Goal: Task Accomplishment & Management: Use online tool/utility

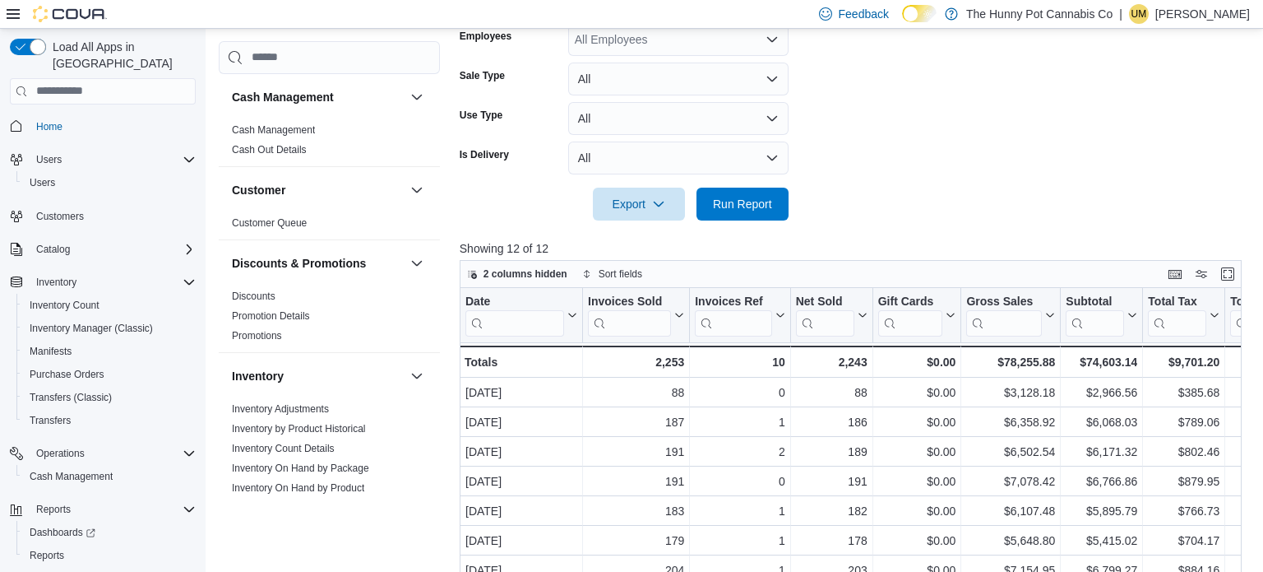
scroll to position [837, 0]
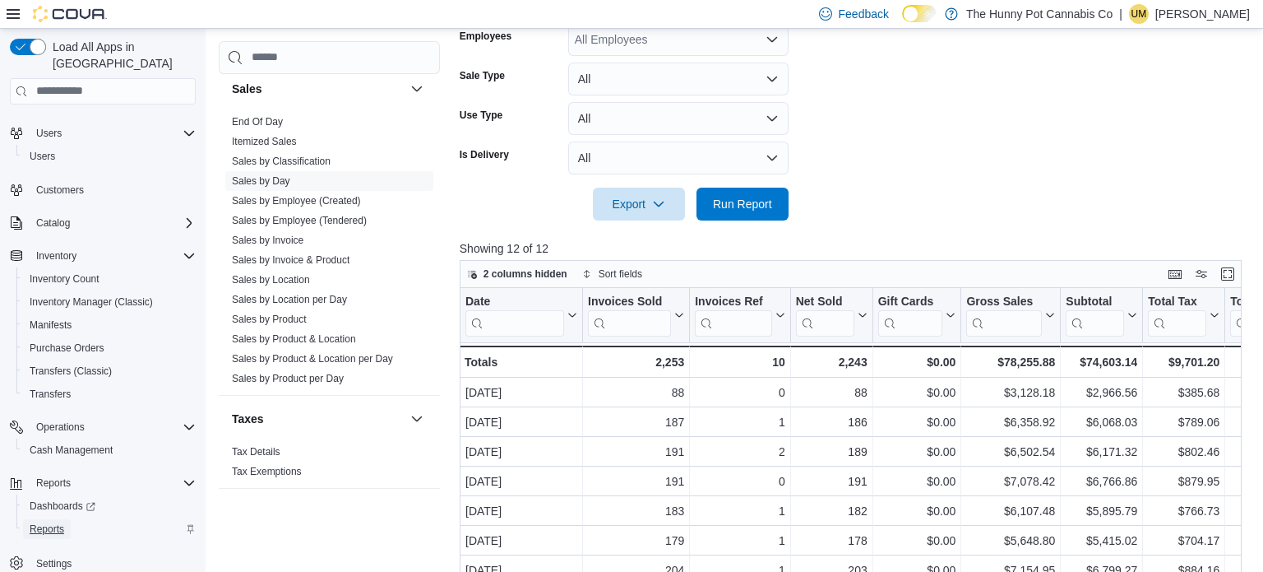
click at [50, 522] on span "Reports" at bounding box center [47, 528] width 35 height 13
click at [310, 215] on link "Sales by Employee (Tendered)" at bounding box center [299, 221] width 135 height 12
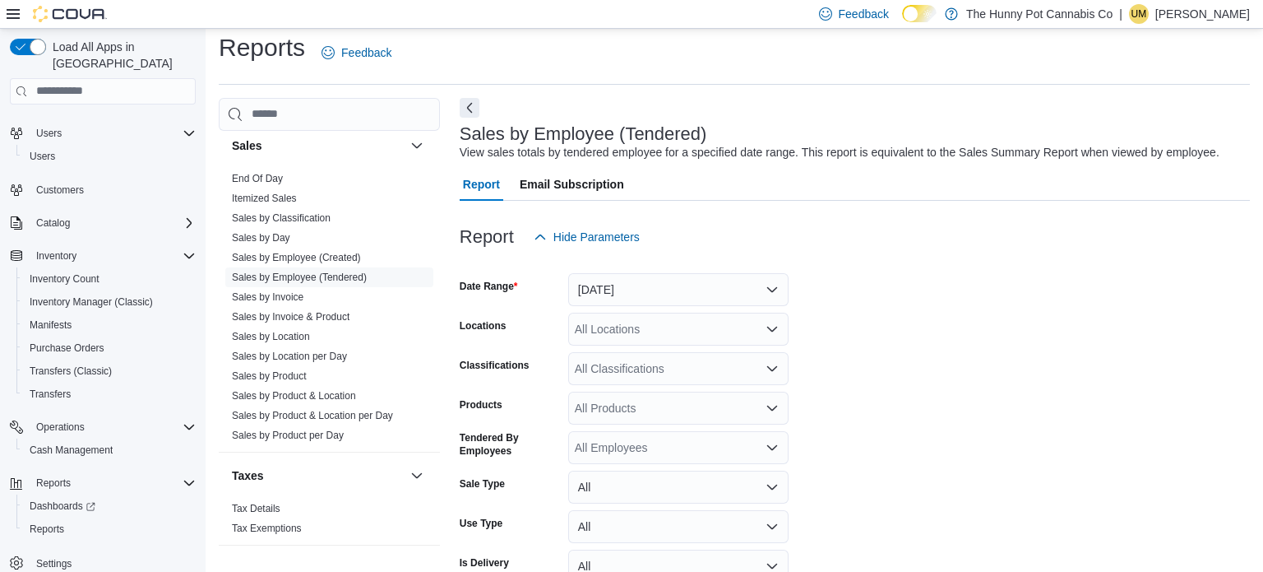
scroll to position [37, 0]
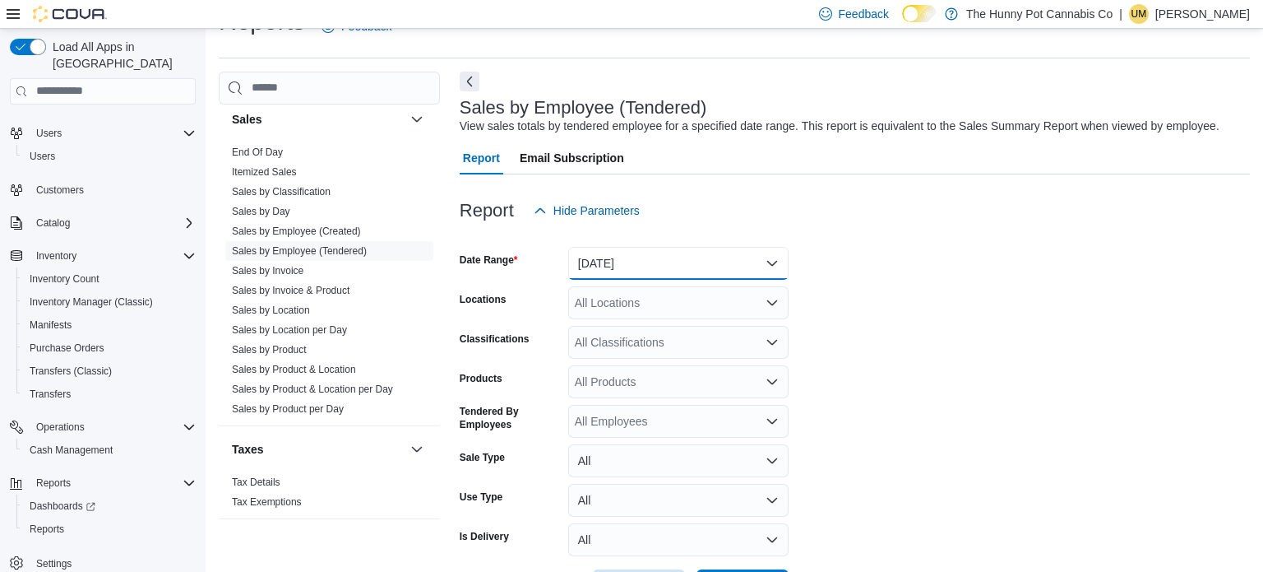
click at [630, 272] on button "[DATE]" at bounding box center [678, 263] width 220 height 33
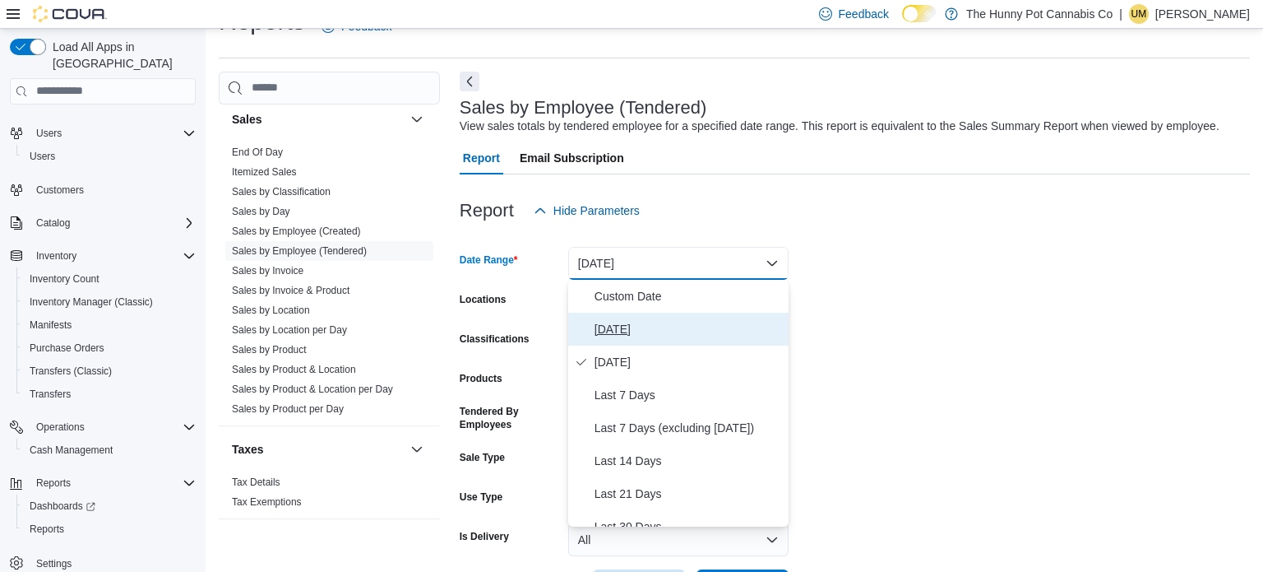
click at [632, 322] on span "[DATE]" at bounding box center [688, 329] width 187 height 20
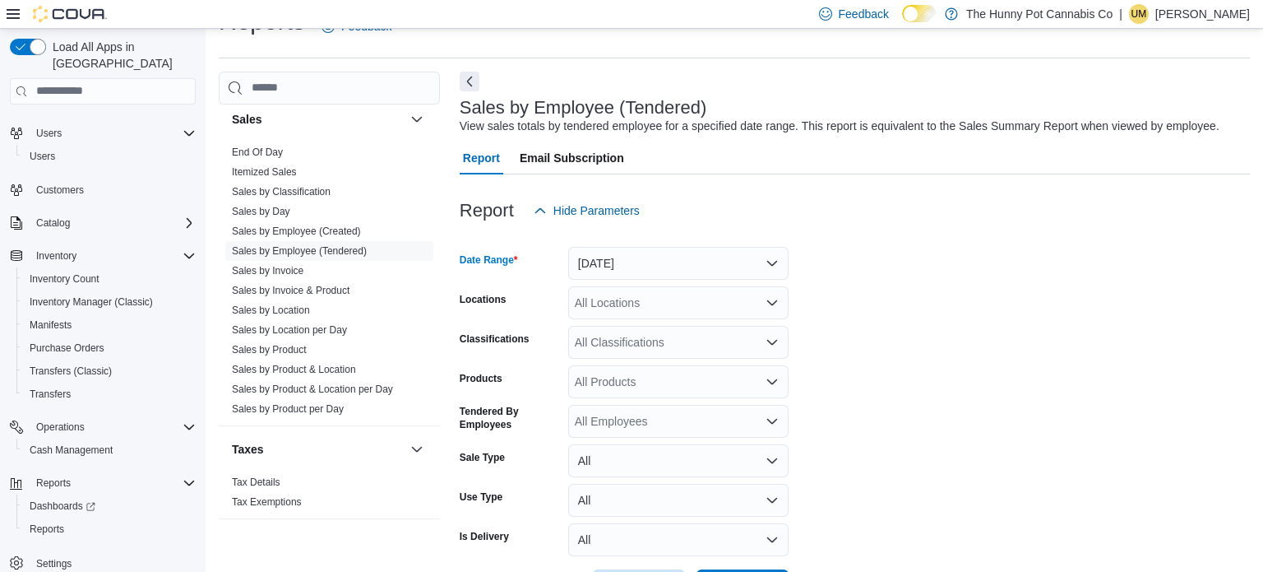
click at [649, 309] on div "All Locations" at bounding box center [678, 302] width 220 height 33
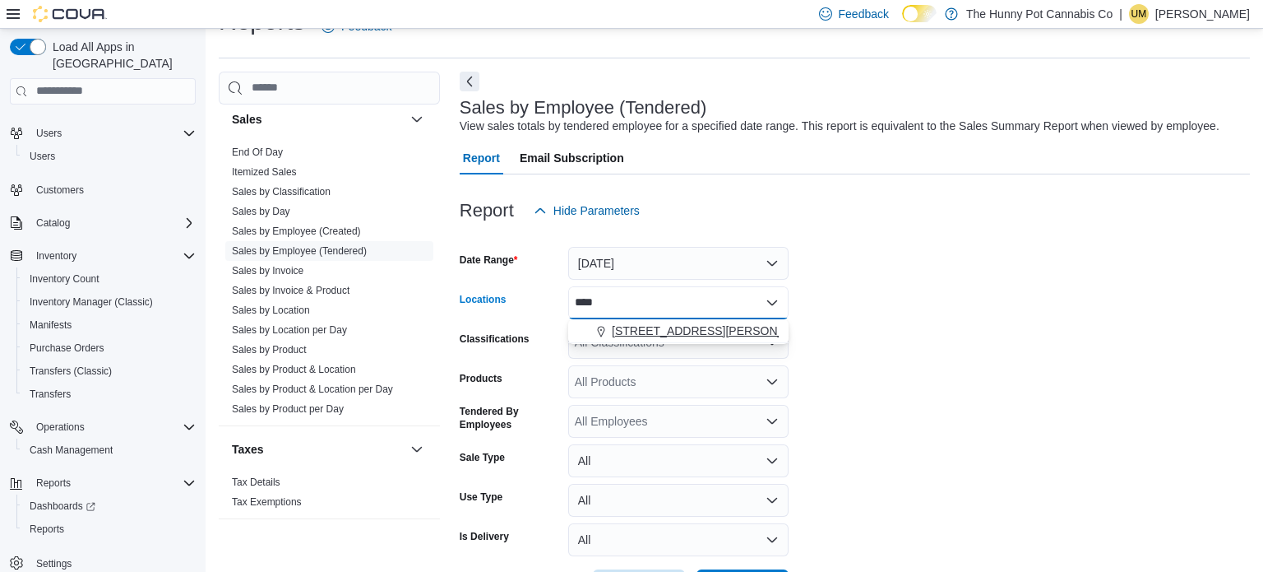
type input "****"
click at [698, 327] on span "[STREET_ADDRESS][PERSON_NAME][PERSON_NAME]" at bounding box center [763, 330] width 303 height 16
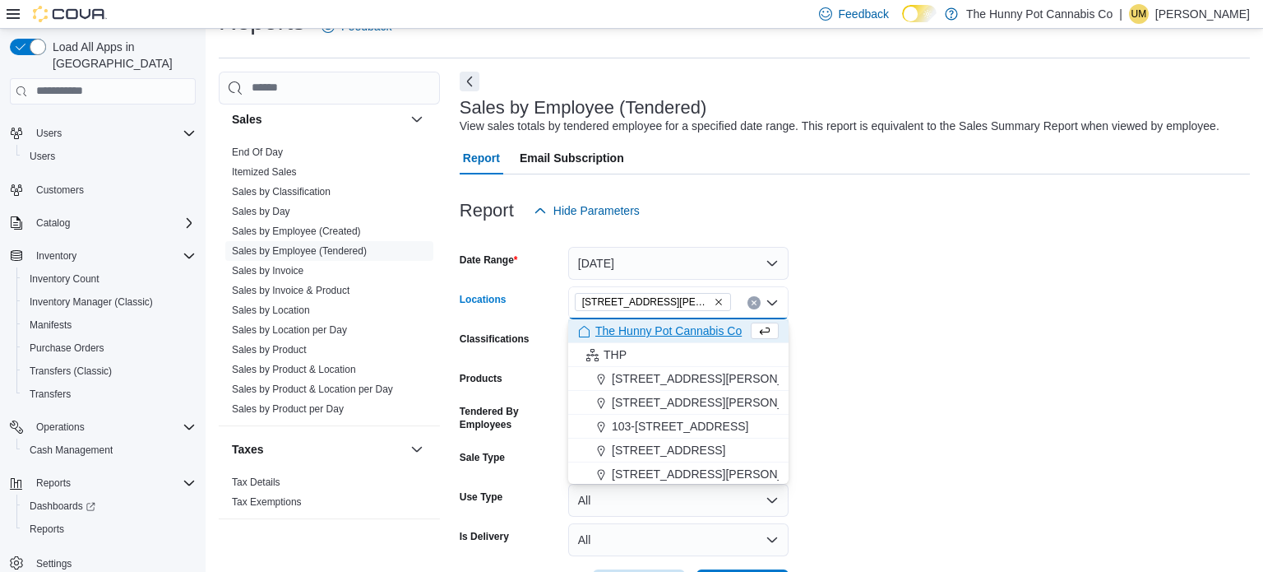
click at [929, 304] on form "Date Range [DATE] Locations [STREET_ADDRESS][PERSON_NAME][PERSON_NAME] Selected…" at bounding box center [855, 414] width 790 height 375
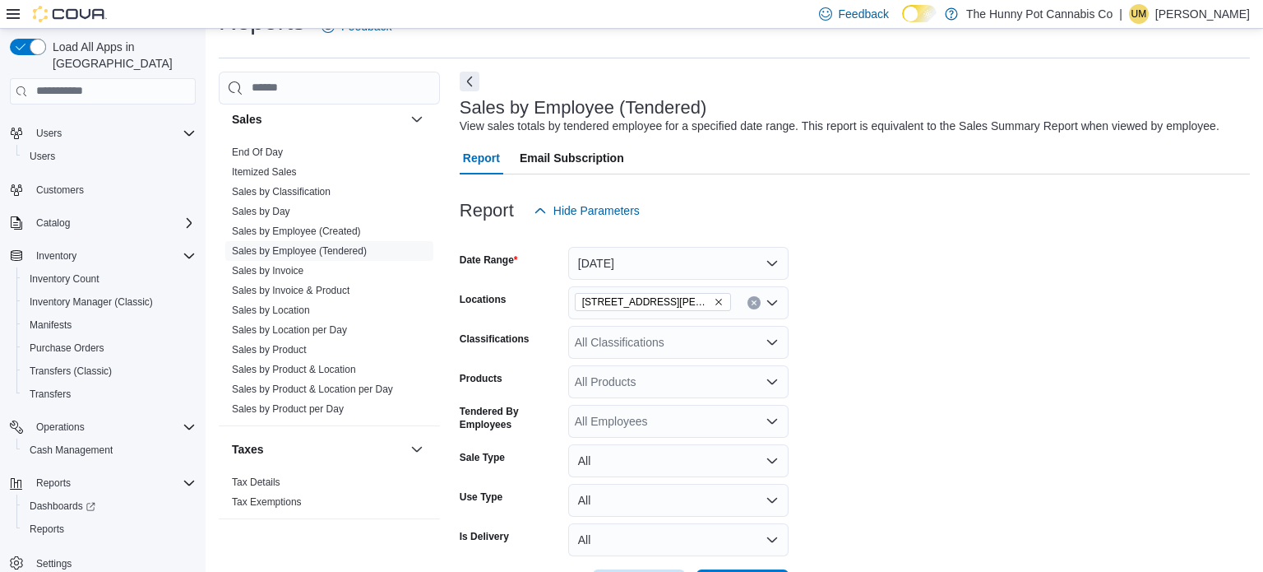
click at [634, 389] on div "All Products" at bounding box center [678, 381] width 220 height 33
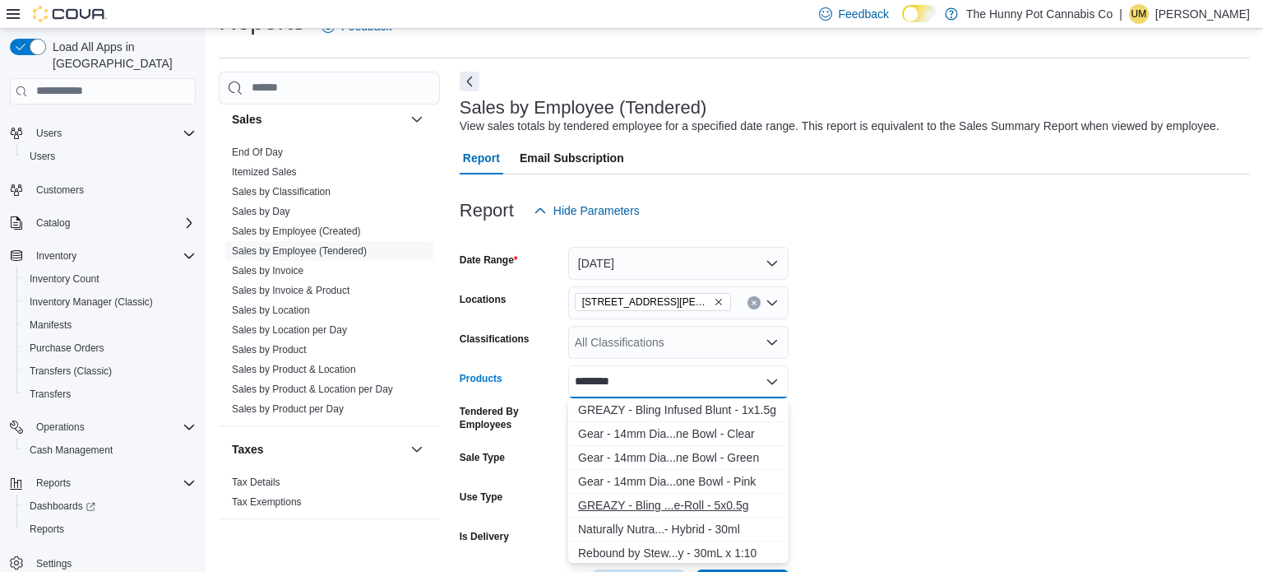
type input "********"
click at [667, 504] on div "GREAZY - Bling ...e-Roll - 5x0.5g" at bounding box center [678, 505] width 201 height 16
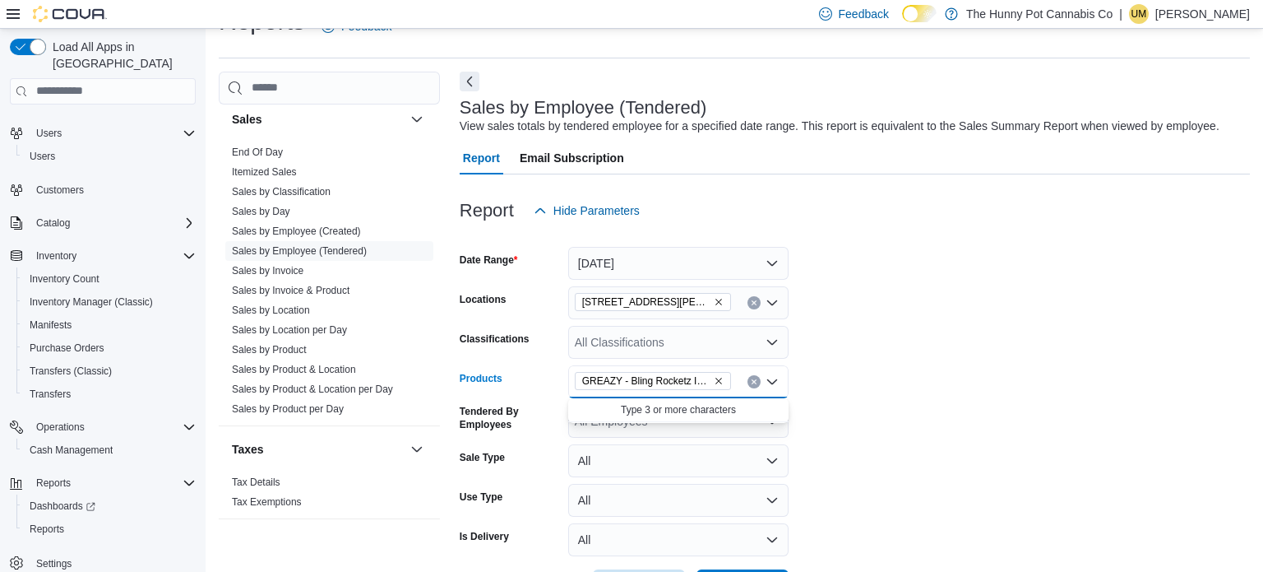
click at [933, 391] on form "Date Range [DATE] Locations [STREET_ADDRESS][PERSON_NAME][PERSON_NAME] Classifi…" at bounding box center [855, 414] width 790 height 375
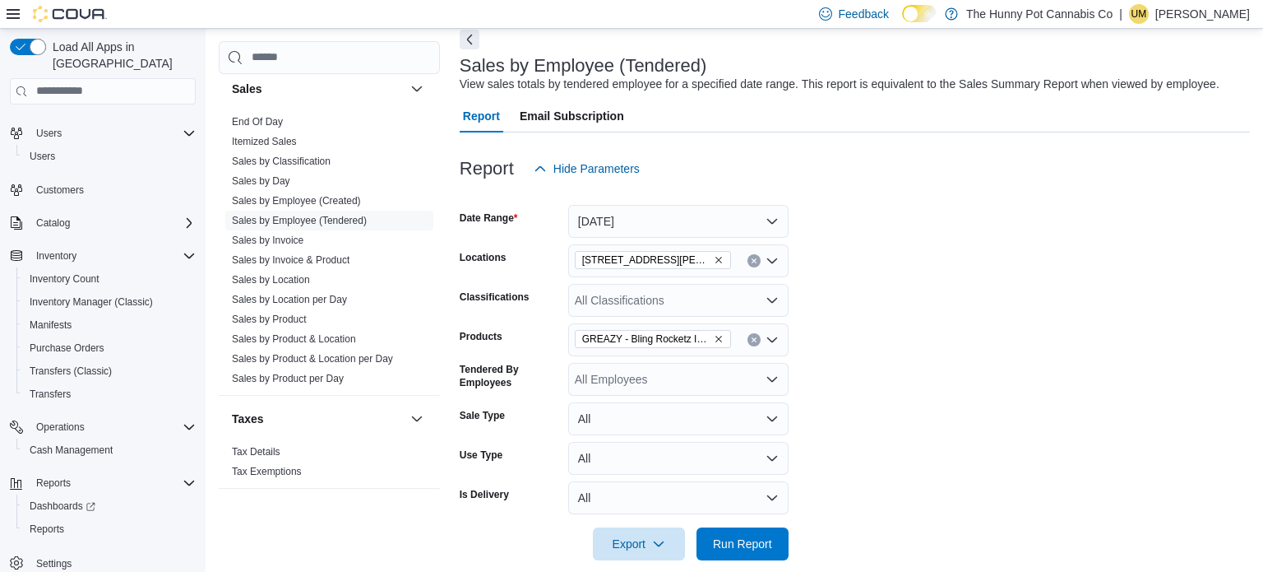
scroll to position [86, 0]
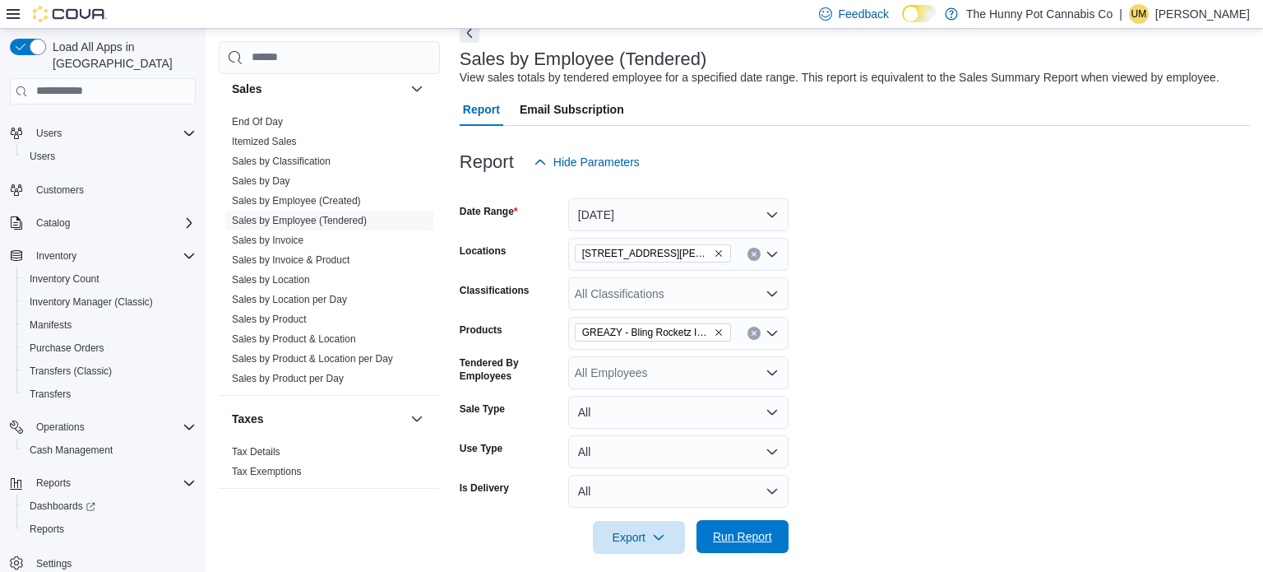
click at [757, 525] on span "Run Report" at bounding box center [742, 536] width 72 height 33
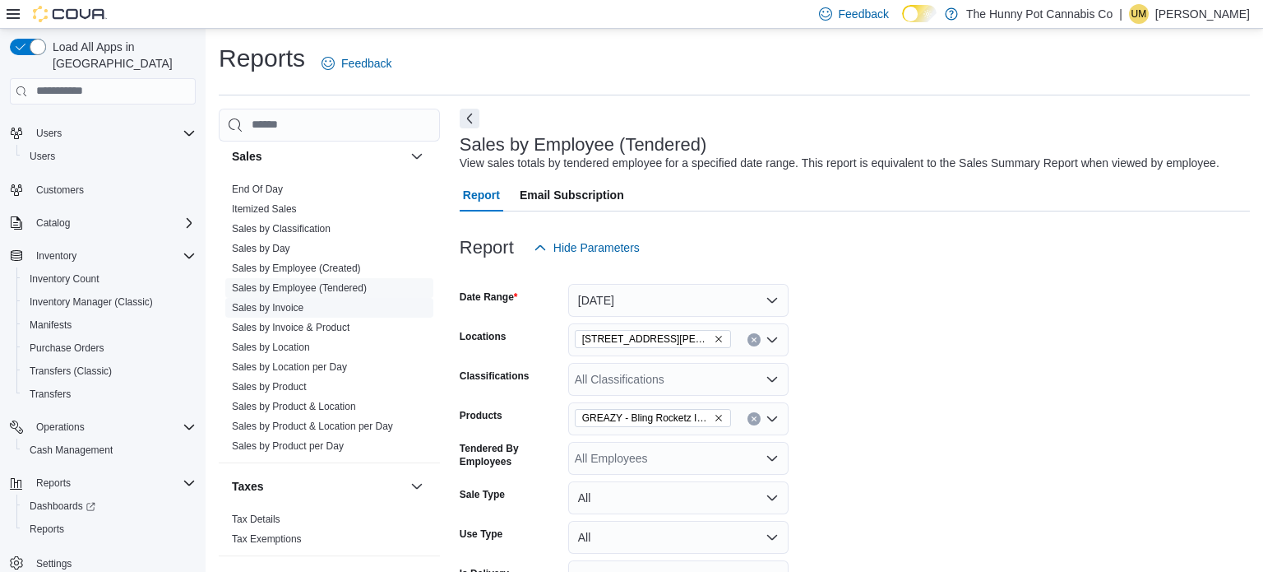
click at [284, 305] on link "Sales by Invoice" at bounding box center [268, 308] width 72 height 12
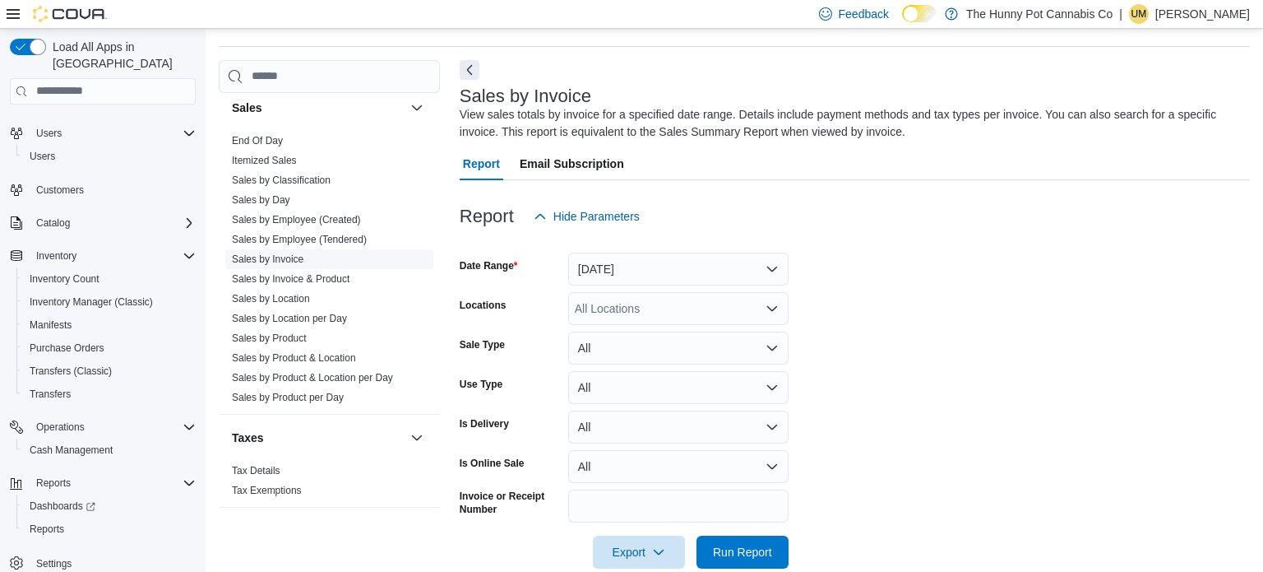
scroll to position [54, 0]
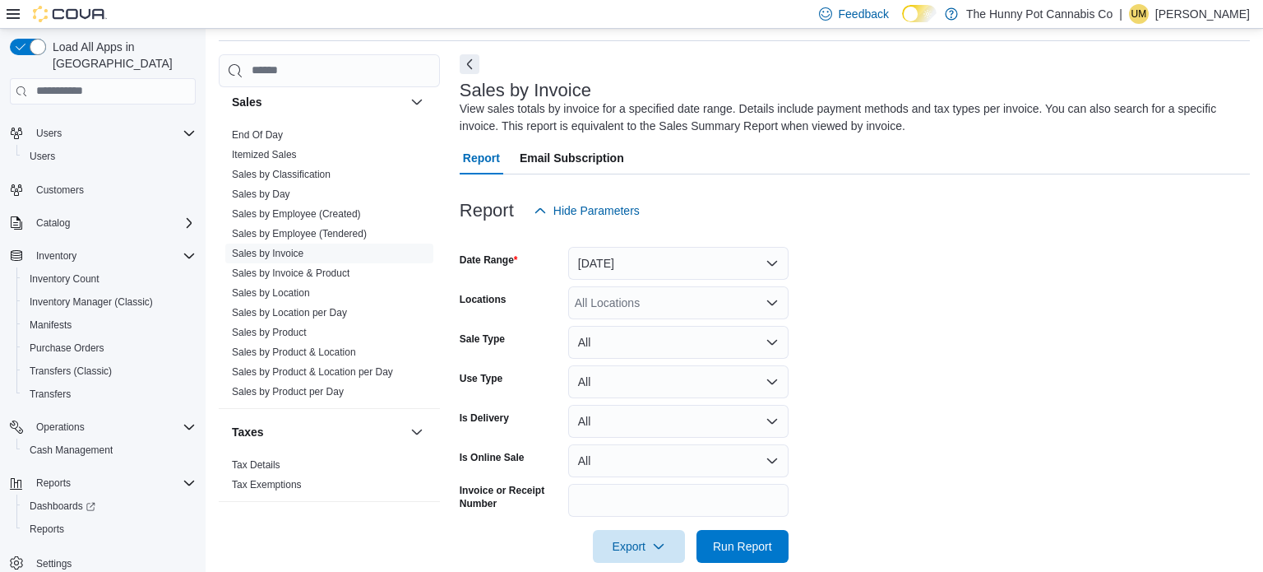
click at [637, 304] on div "All Locations" at bounding box center [678, 302] width 220 height 33
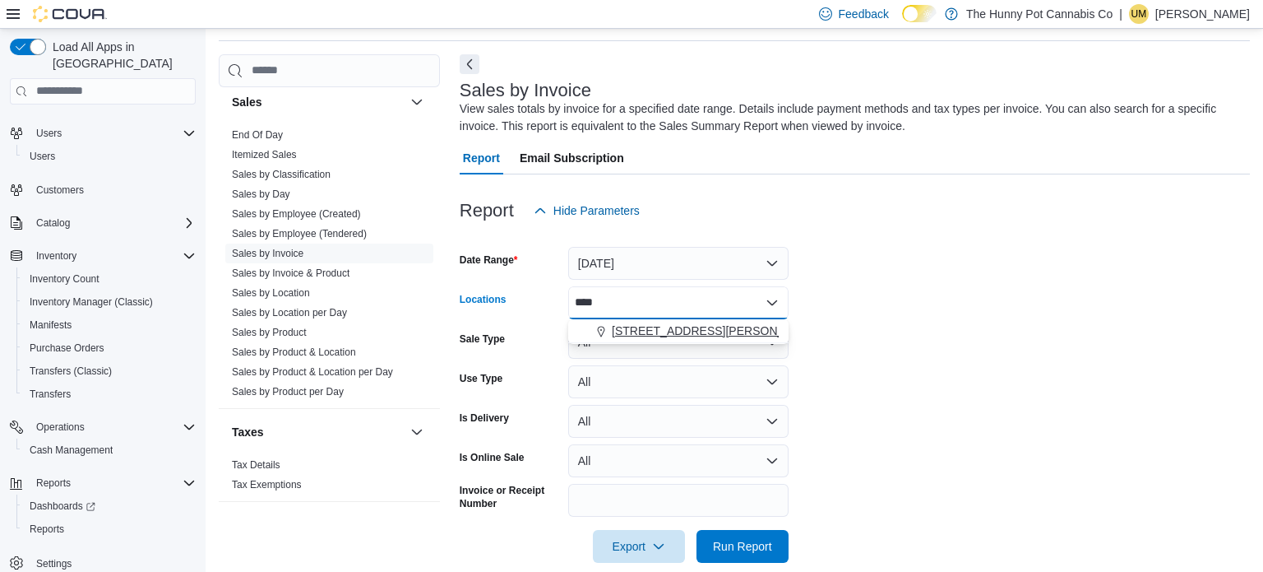
type input "****"
click at [646, 322] on span "[STREET_ADDRESS][PERSON_NAME][PERSON_NAME]" at bounding box center [763, 330] width 303 height 16
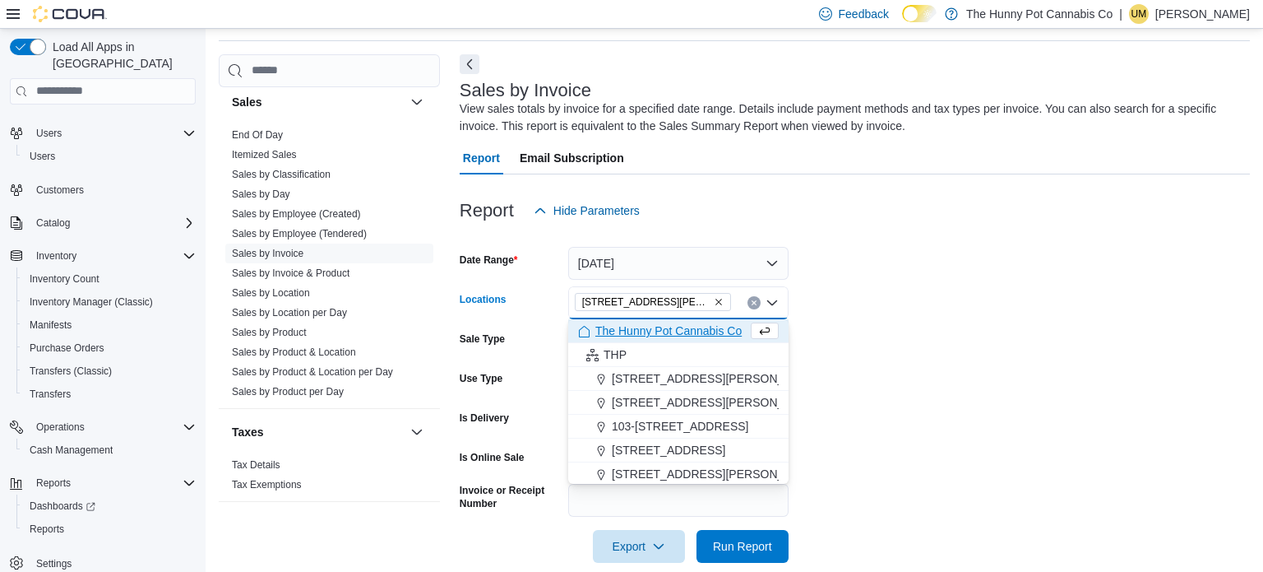
click at [1037, 252] on form "Date Range [DATE] Locations [STREET_ADDRESS][PERSON_NAME][PERSON_NAME][PERSON_N…" at bounding box center [855, 395] width 790 height 336
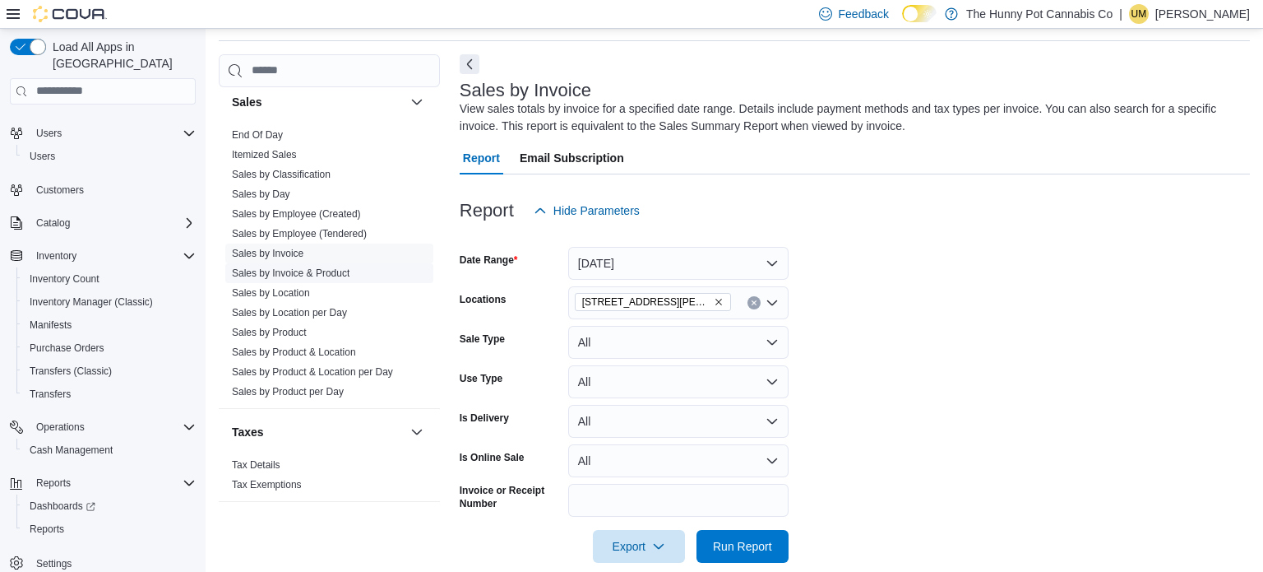
click at [272, 275] on link "Sales by Invoice & Product" at bounding box center [291, 273] width 118 height 12
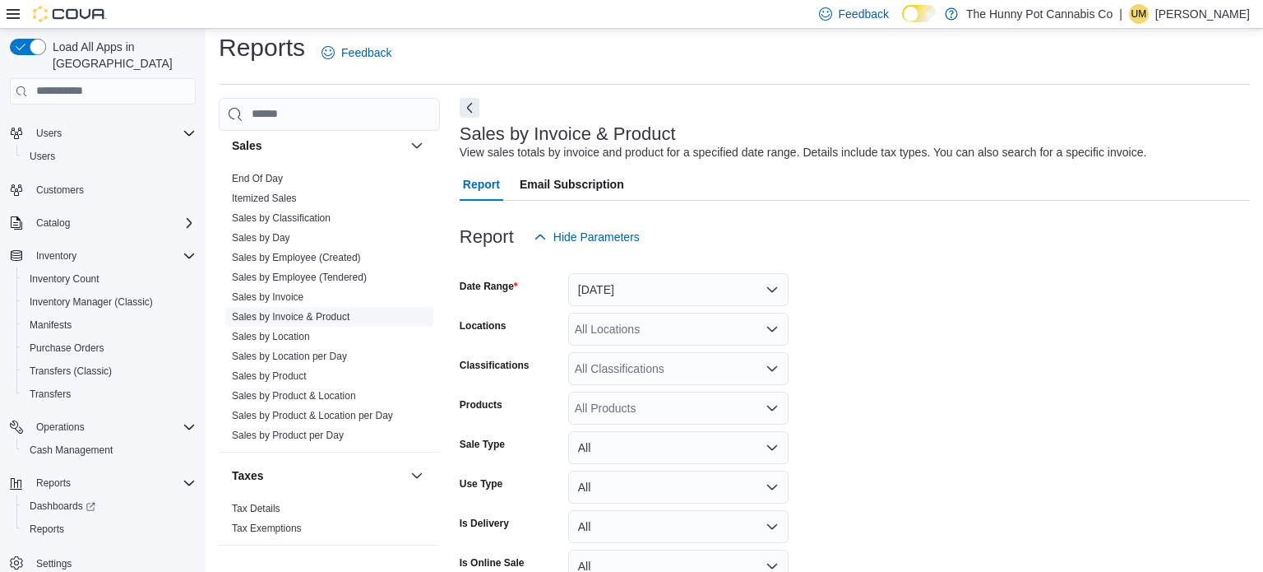
scroll to position [37, 0]
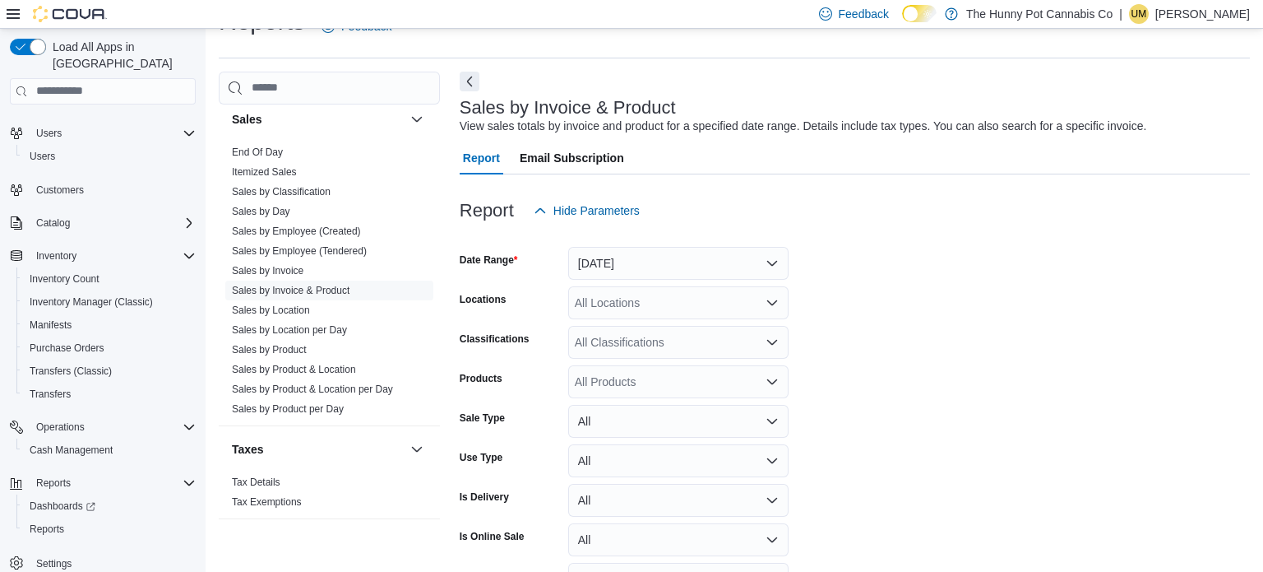
click at [633, 297] on div "All Locations" at bounding box center [678, 302] width 220 height 33
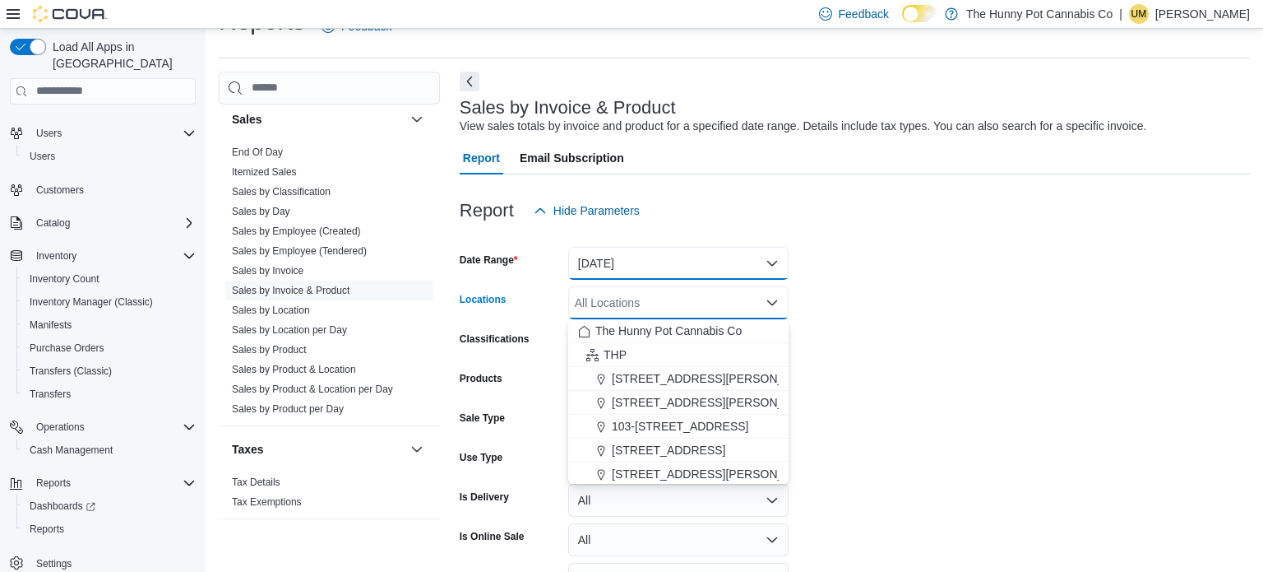
click at [661, 267] on button "[DATE]" at bounding box center [678, 263] width 220 height 33
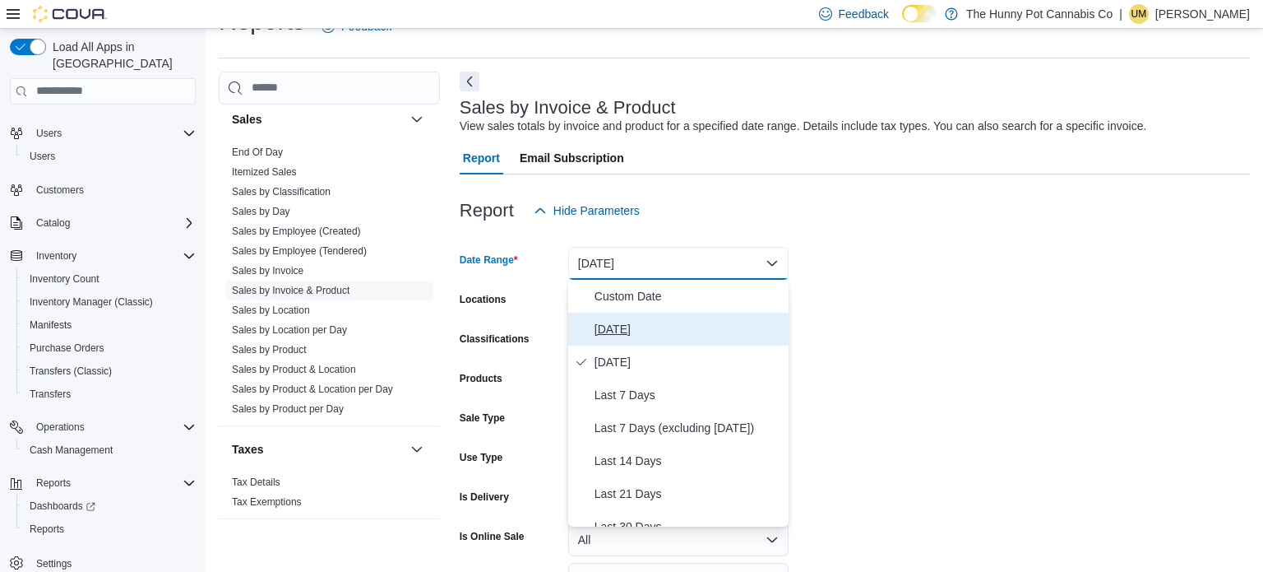
click at [616, 323] on span "[DATE]" at bounding box center [688, 329] width 187 height 20
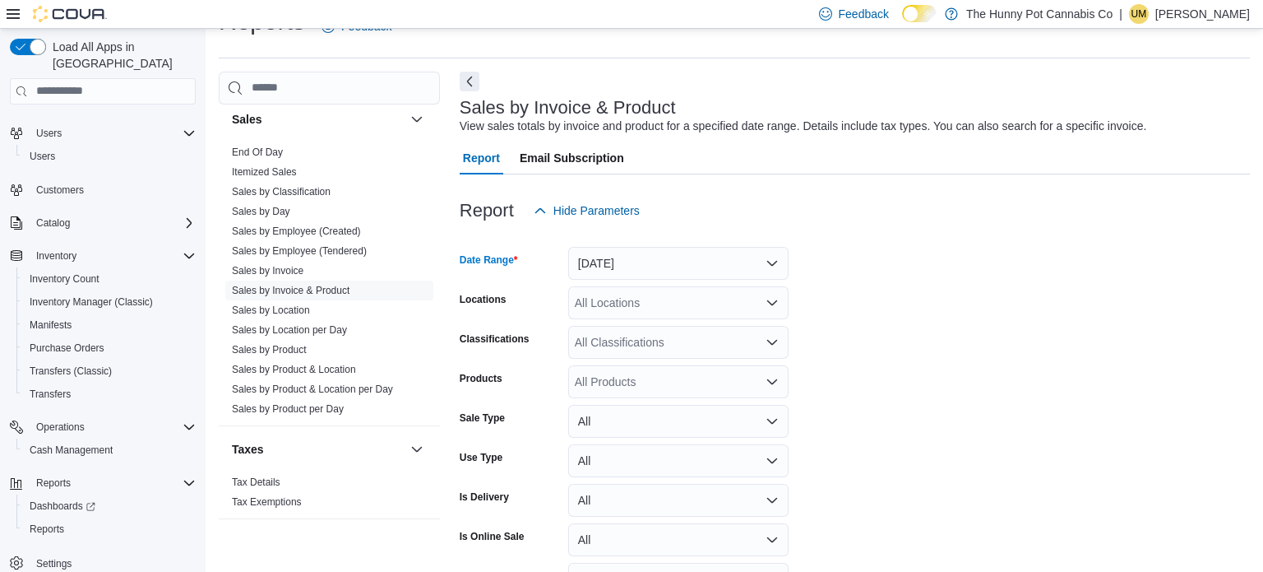
click at [633, 308] on div "All Locations" at bounding box center [678, 302] width 220 height 33
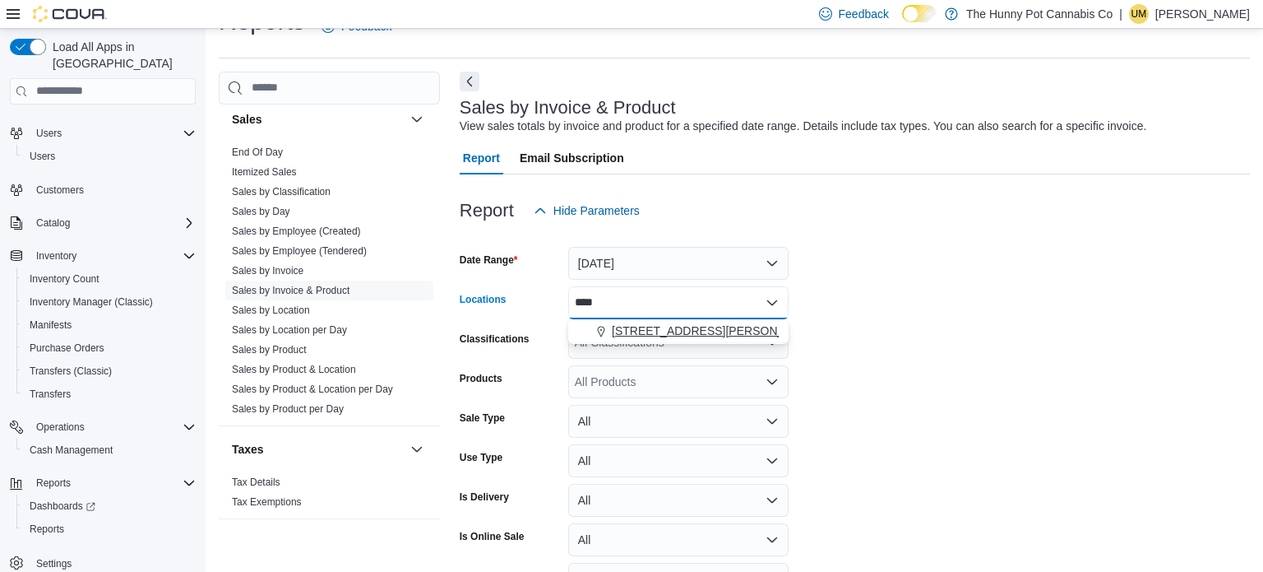
type input "****"
click at [670, 334] on span "[STREET_ADDRESS][PERSON_NAME][PERSON_NAME]" at bounding box center [763, 330] width 303 height 16
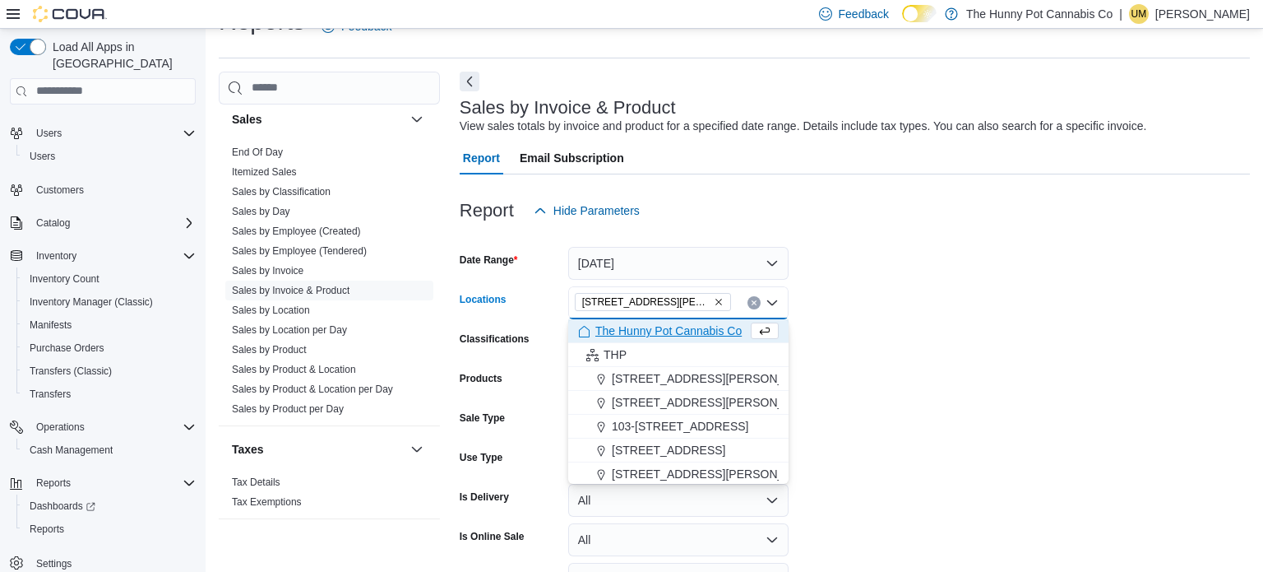
click at [896, 358] on form "Date Range [DATE] Locations [STREET_ADDRESS][PERSON_NAME][PERSON_NAME] Selected…" at bounding box center [855, 434] width 790 height 414
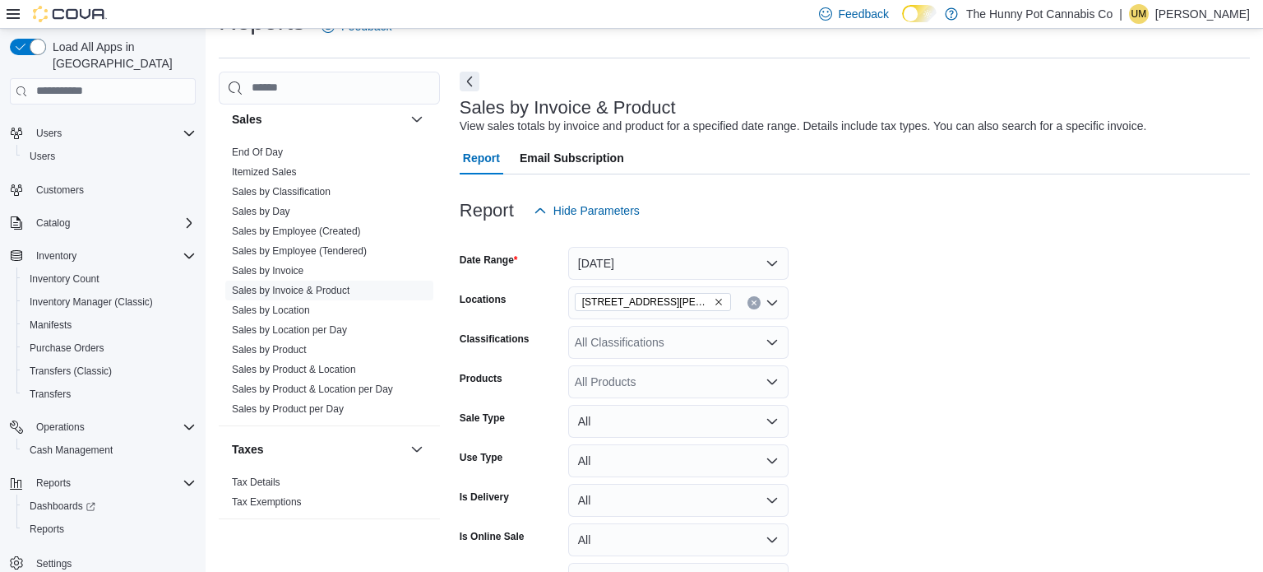
click at [677, 389] on div "All Products" at bounding box center [678, 381] width 220 height 33
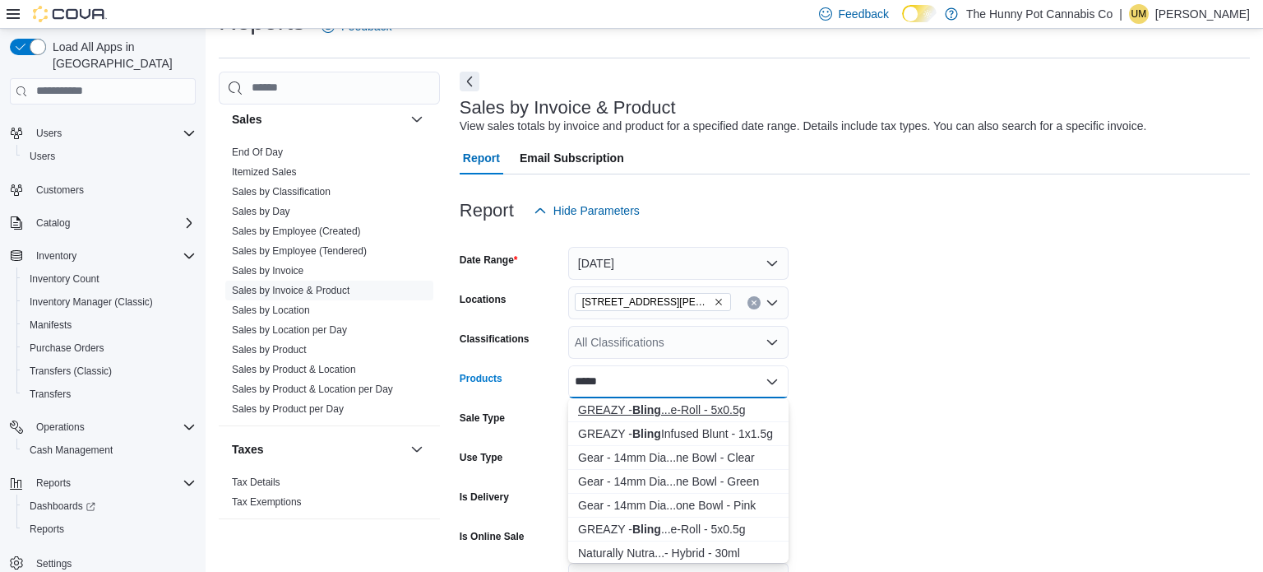
type input "*****"
click at [693, 398] on button "GREAZY - Bling ...e-Roll - 5x0.5g" at bounding box center [678, 410] width 220 height 24
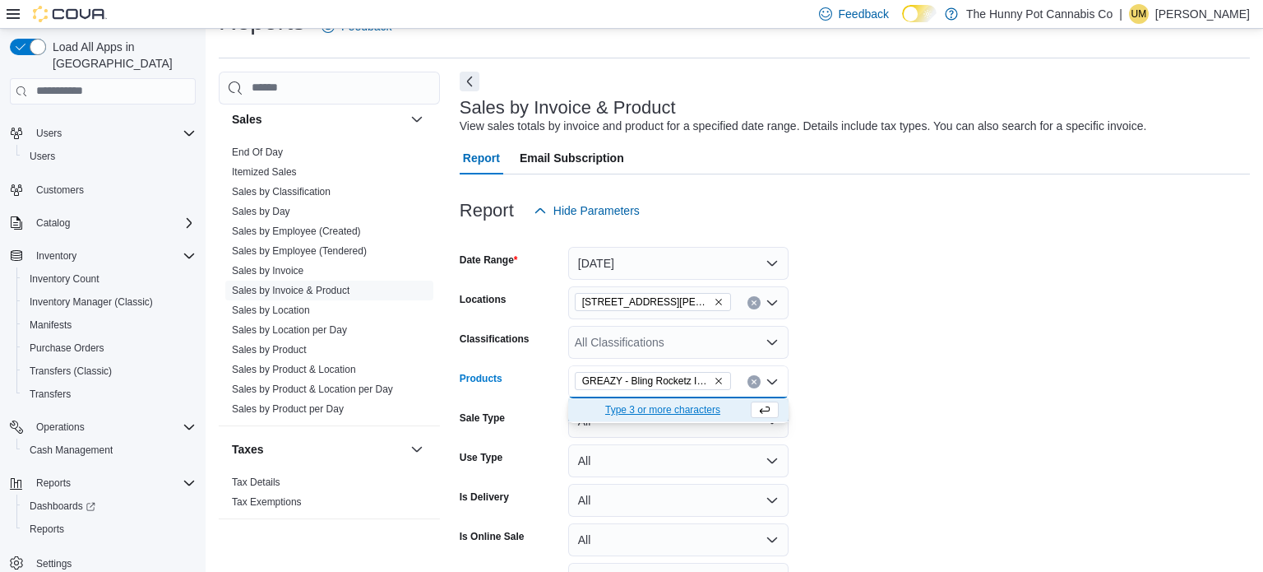
click at [882, 385] on form "Date Range [DATE] Locations [STREET_ADDRESS][PERSON_NAME][PERSON_NAME] Classifi…" at bounding box center [855, 434] width 790 height 414
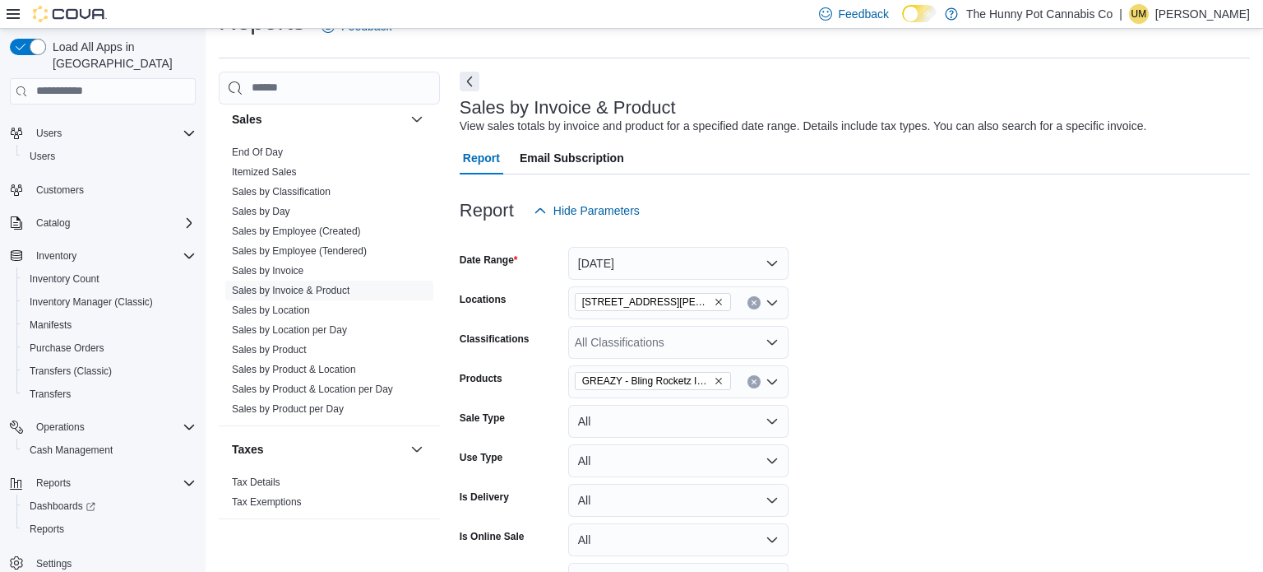
scroll to position [139, 0]
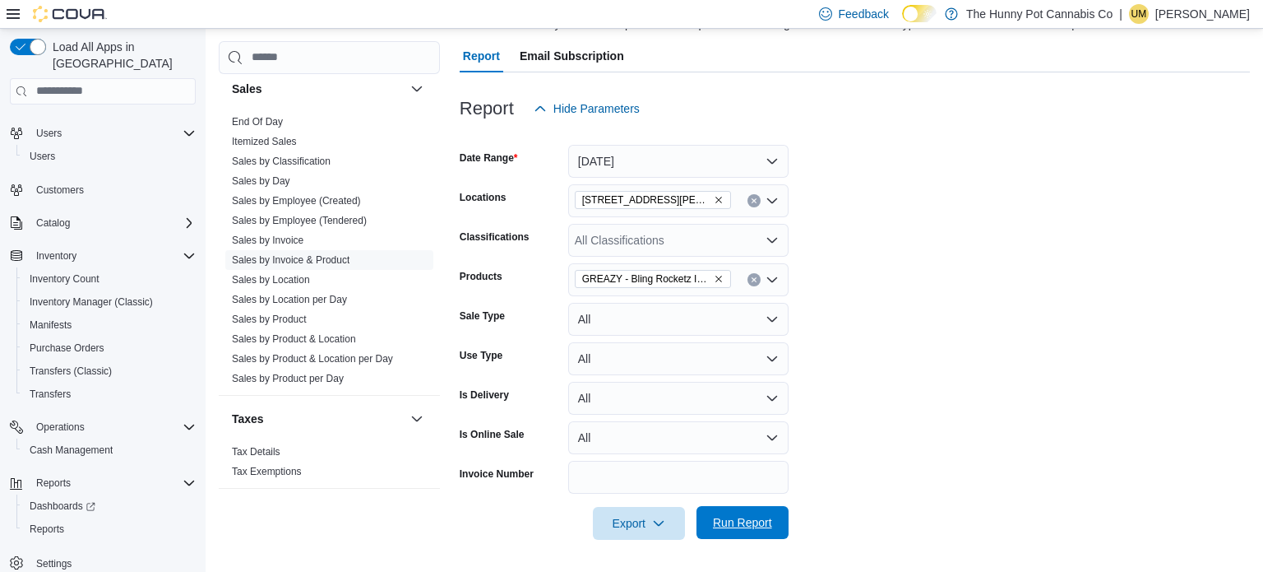
click at [736, 520] on span "Run Report" at bounding box center [742, 522] width 59 height 16
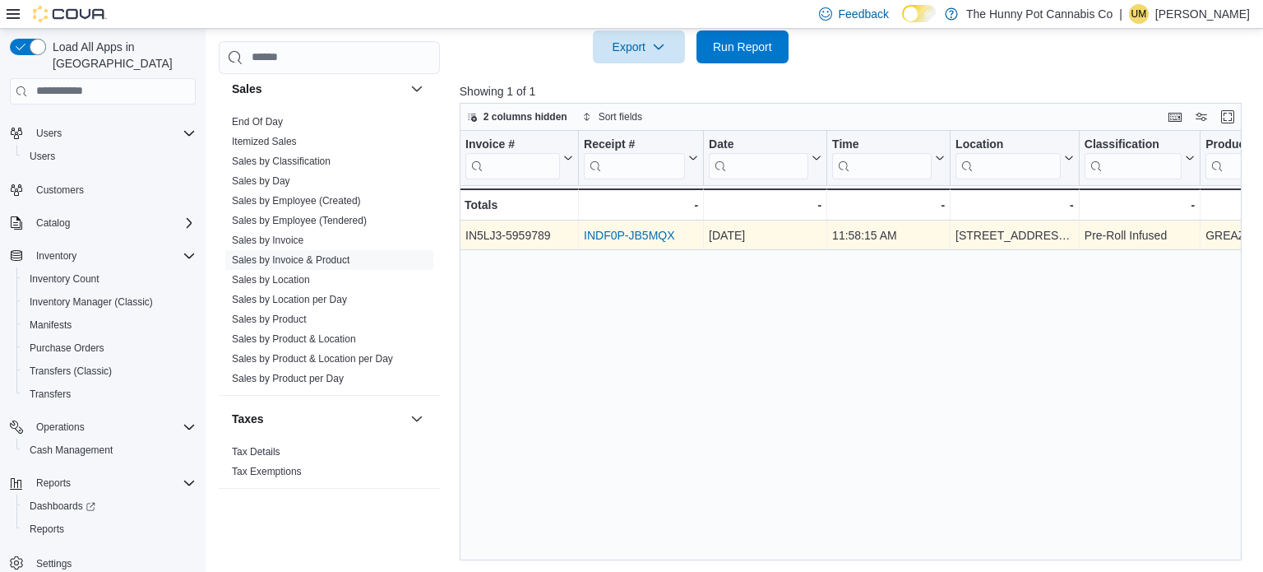
click at [640, 239] on link "INDF0P-JB5MQX" at bounding box center [629, 235] width 90 height 13
